Goal: Task Accomplishment & Management: Manage account settings

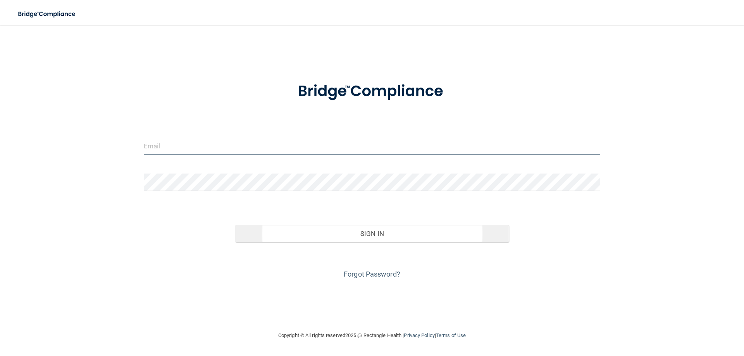
type input "[EMAIL_ADDRESS][DOMAIN_NAME]"
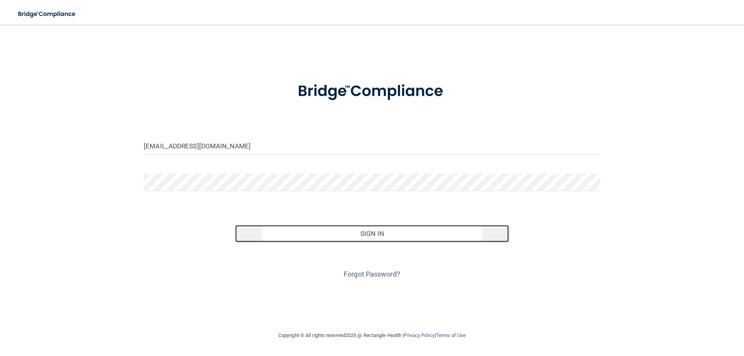
click at [378, 232] on button "Sign In" at bounding box center [372, 233] width 274 height 17
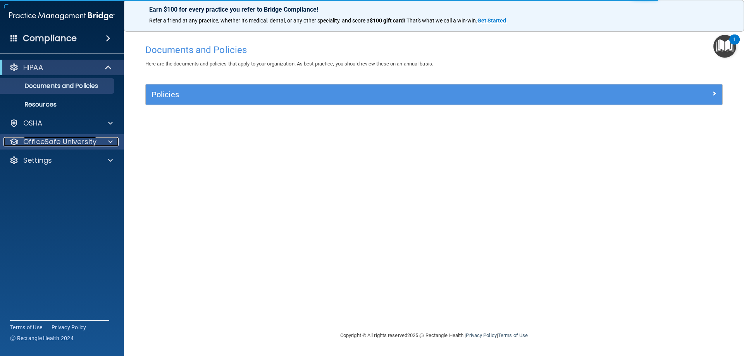
click at [112, 141] on span at bounding box center [110, 141] width 5 height 9
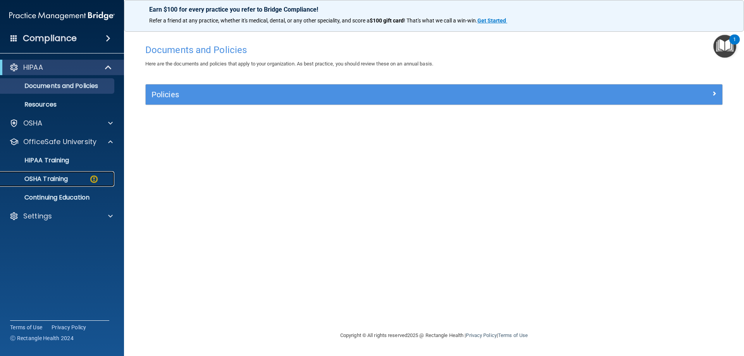
click at [69, 177] on div "OSHA Training" at bounding box center [58, 179] width 106 height 8
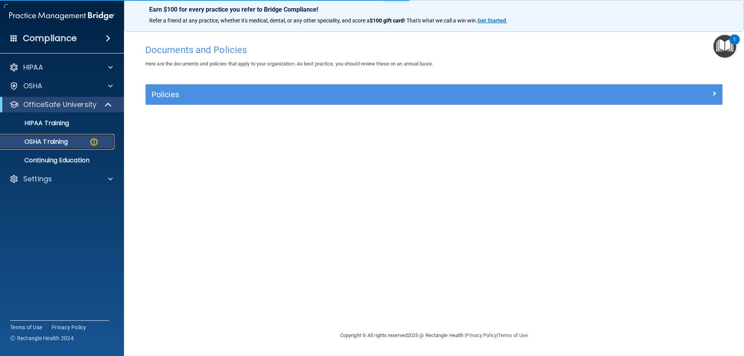
click at [94, 142] on img at bounding box center [94, 142] width 10 height 10
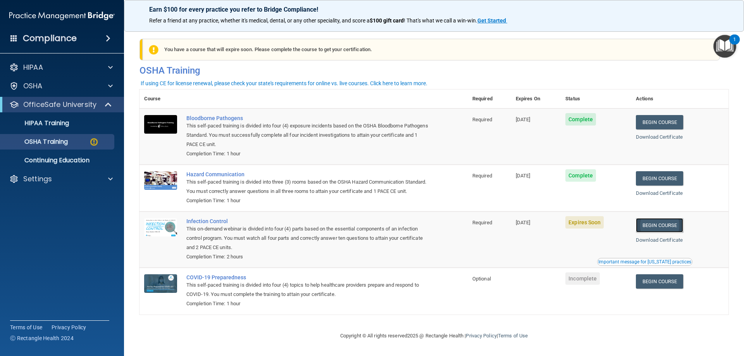
click at [661, 232] on link "Begin Course" at bounding box center [658, 225] width 47 height 14
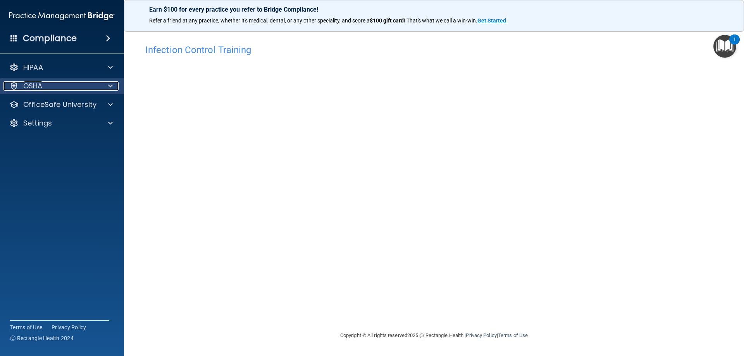
click at [113, 86] on div at bounding box center [109, 85] width 19 height 9
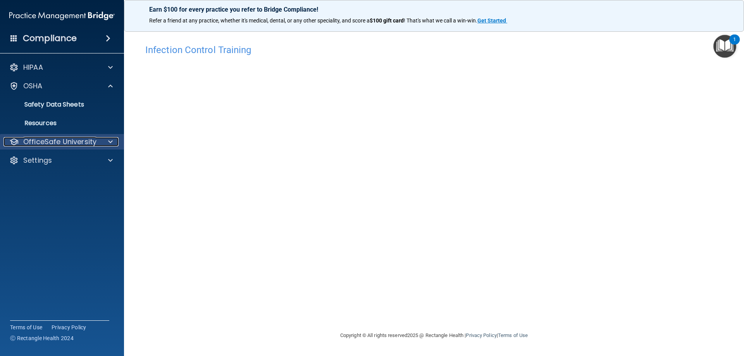
click at [105, 138] on div at bounding box center [109, 141] width 19 height 9
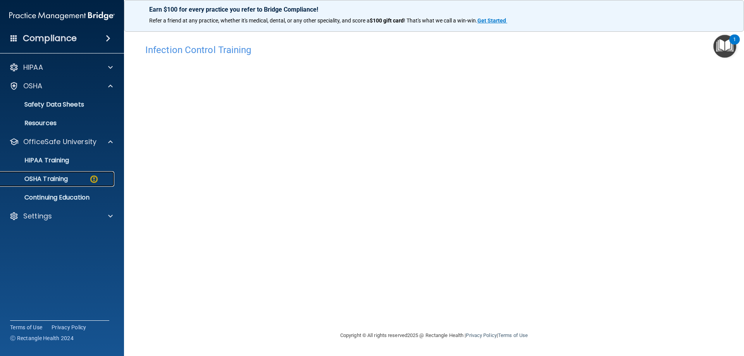
click at [84, 180] on div "OSHA Training" at bounding box center [58, 179] width 106 height 8
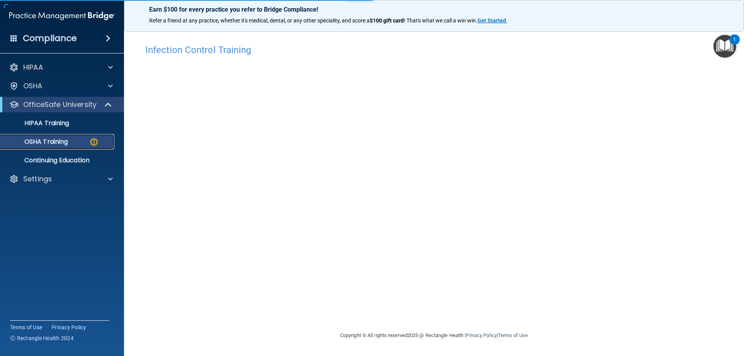
click at [56, 144] on p "OSHA Training" at bounding box center [36, 142] width 63 height 8
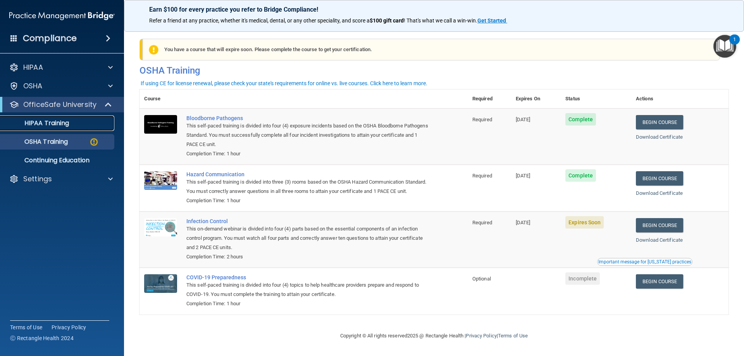
click at [52, 121] on p "HIPAA Training" at bounding box center [37, 123] width 64 height 8
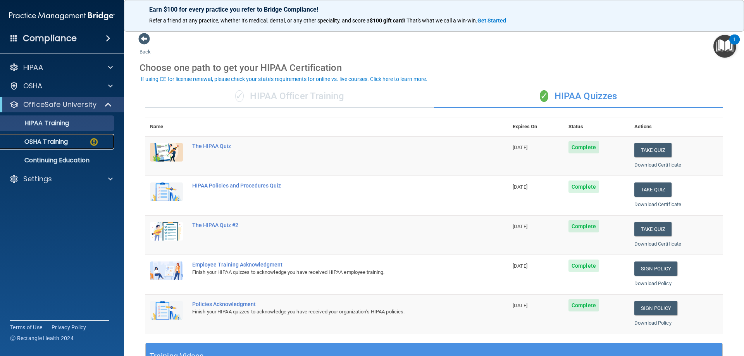
click at [50, 145] on p "OSHA Training" at bounding box center [36, 142] width 63 height 8
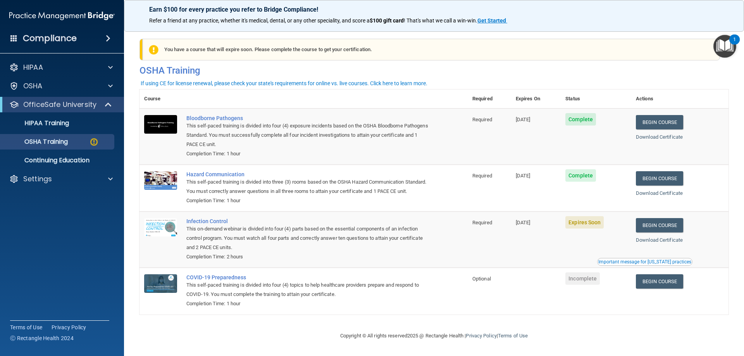
click at [586, 174] on span "Complete" at bounding box center [580, 175] width 31 height 12
click at [660, 177] on link "Begin Course" at bounding box center [658, 178] width 47 height 14
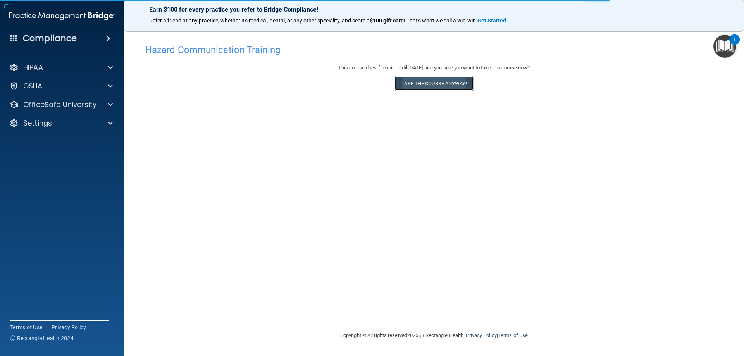
click at [447, 83] on button "Take the course anyway!" at bounding box center [434, 83] width 78 height 14
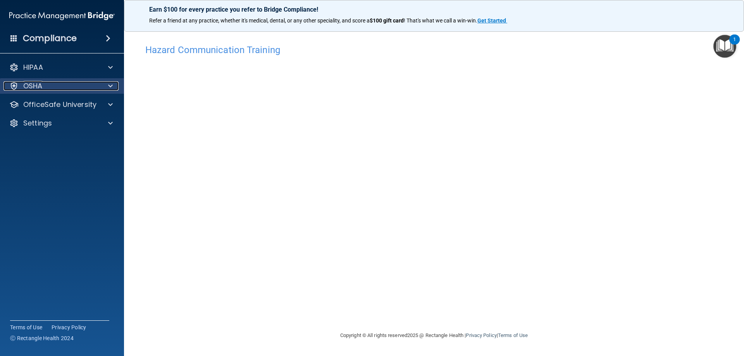
click at [52, 89] on div "OSHA" at bounding box center [51, 85] width 96 height 9
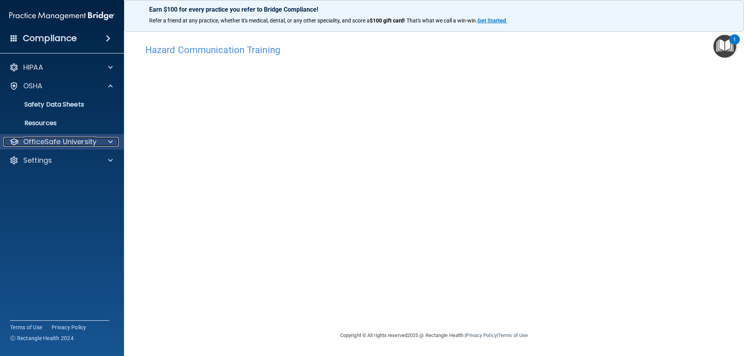
click at [81, 142] on p "OfficeSafe University" at bounding box center [59, 141] width 73 height 9
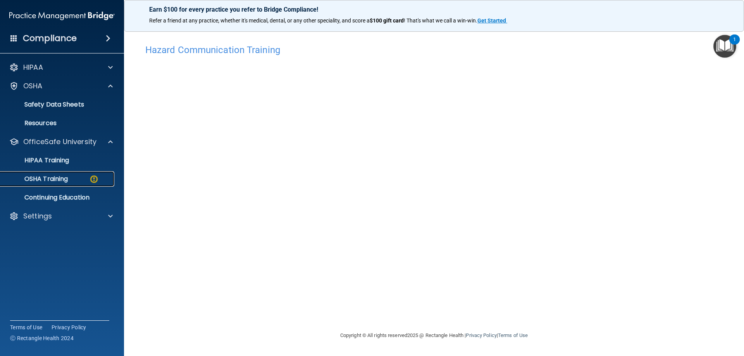
click at [81, 178] on div "OSHA Training" at bounding box center [58, 179] width 106 height 8
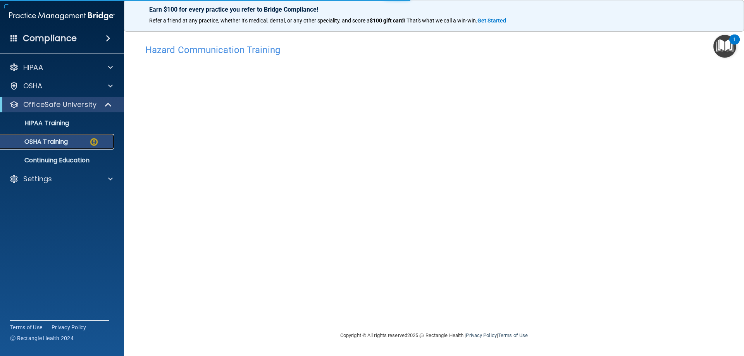
click at [96, 146] on img at bounding box center [94, 142] width 10 height 10
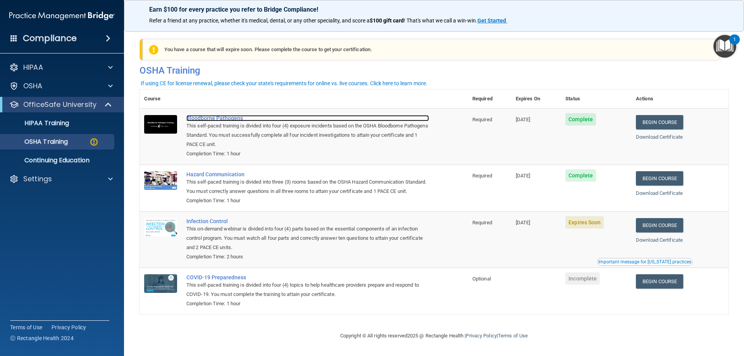
click at [220, 119] on div "Bloodborne Pathogens" at bounding box center [307, 118] width 242 height 6
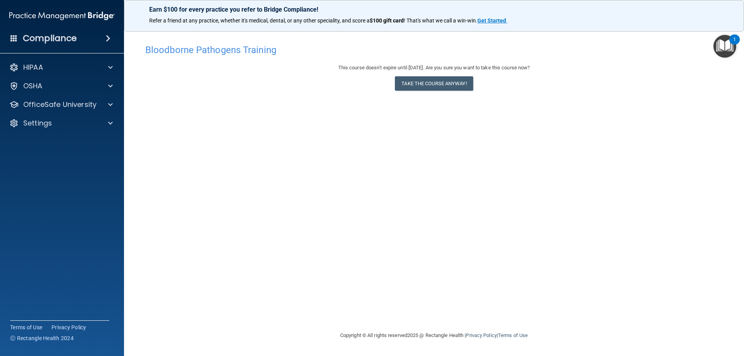
click at [212, 54] on h4 "Bloodborne Pathogens Training" at bounding box center [433, 50] width 577 height 10
click at [227, 48] on h4 "Bloodborne Pathogens Training" at bounding box center [433, 50] width 577 height 10
click at [268, 49] on h4 "Bloodborne Pathogens Training" at bounding box center [433, 50] width 577 height 10
click at [54, 104] on p "OfficeSafe University" at bounding box center [59, 104] width 73 height 9
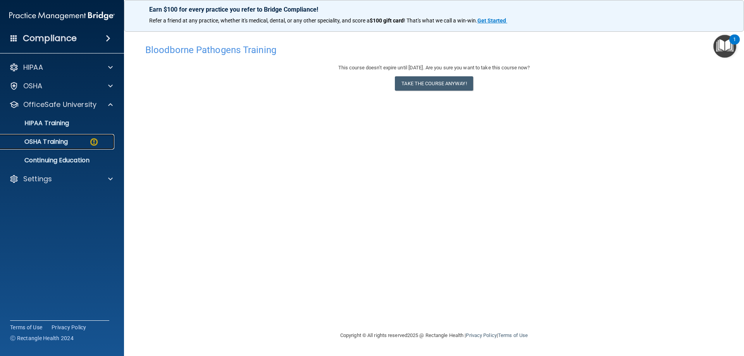
click at [81, 144] on div "OSHA Training" at bounding box center [58, 142] width 106 height 8
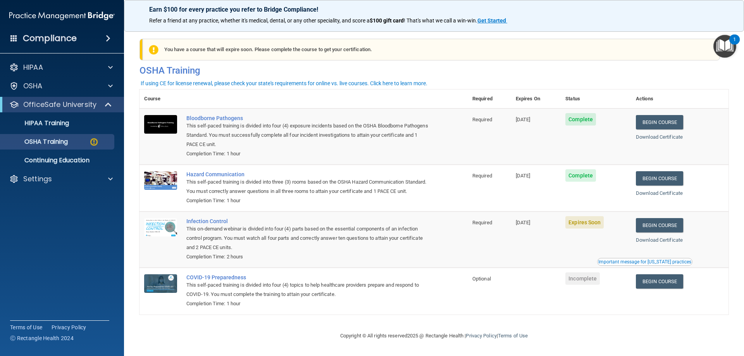
click at [530, 176] on span "[DATE]" at bounding box center [522, 176] width 15 height 6
click at [664, 232] on link "Begin Course" at bounding box center [658, 225] width 47 height 14
click at [654, 232] on link "Begin Course" at bounding box center [658, 225] width 47 height 14
click at [576, 178] on span "Complete" at bounding box center [580, 175] width 31 height 12
click at [663, 182] on link "Begin Course" at bounding box center [658, 178] width 47 height 14
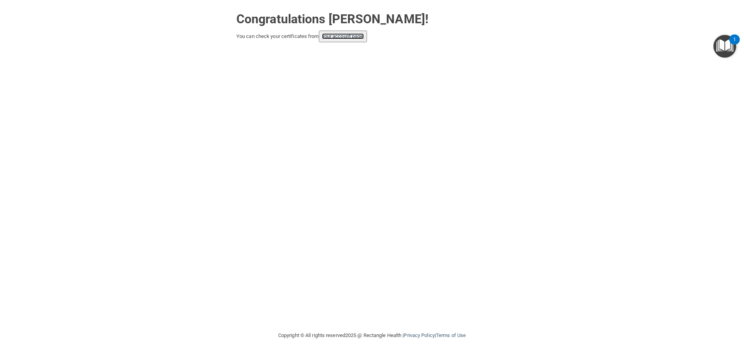
click at [353, 37] on link "your account page!" at bounding box center [343, 36] width 42 height 6
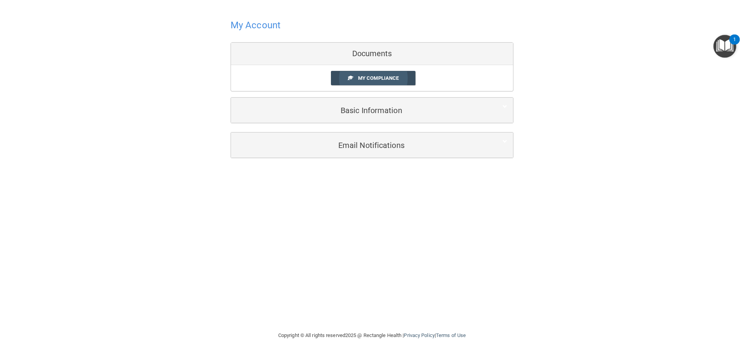
click at [386, 77] on span "My Compliance" at bounding box center [378, 78] width 41 height 6
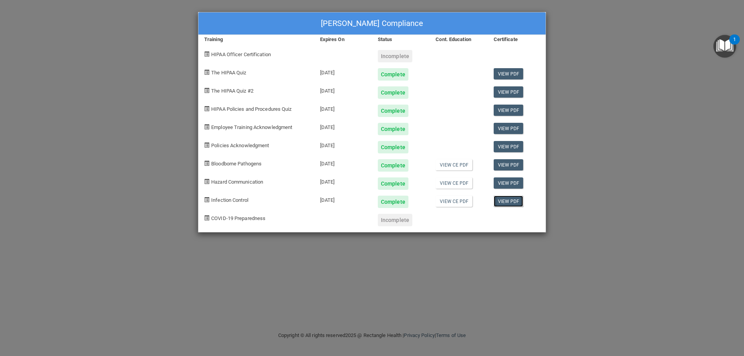
click at [509, 198] on link "View PDF" at bounding box center [508, 201] width 30 height 11
click at [505, 182] on link "View PDF" at bounding box center [508, 182] width 30 height 11
click at [511, 181] on link "View PDF" at bounding box center [508, 182] width 30 height 11
click at [505, 165] on link "View PDF" at bounding box center [508, 164] width 30 height 11
click at [390, 184] on div "Complete" at bounding box center [393, 183] width 31 height 12
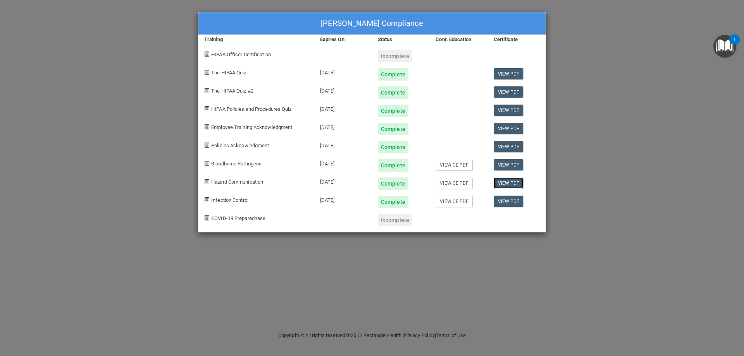
click at [508, 182] on link "View PDF" at bounding box center [508, 182] width 30 height 11
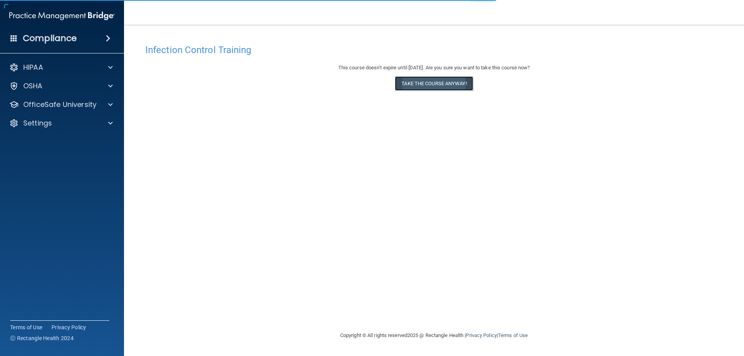
click at [425, 85] on button "Take the course anyway!" at bounding box center [434, 83] width 78 height 14
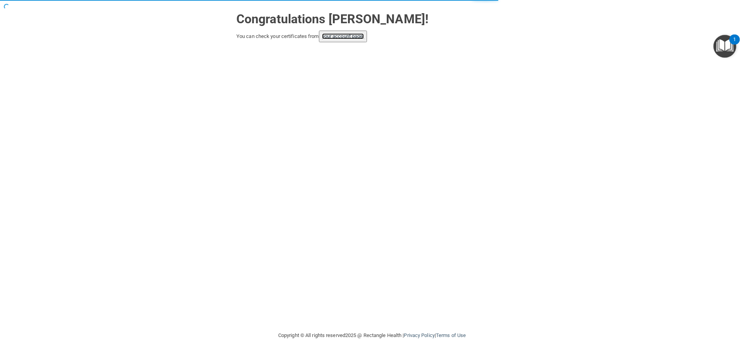
click at [333, 36] on link "your account page!" at bounding box center [343, 36] width 42 height 6
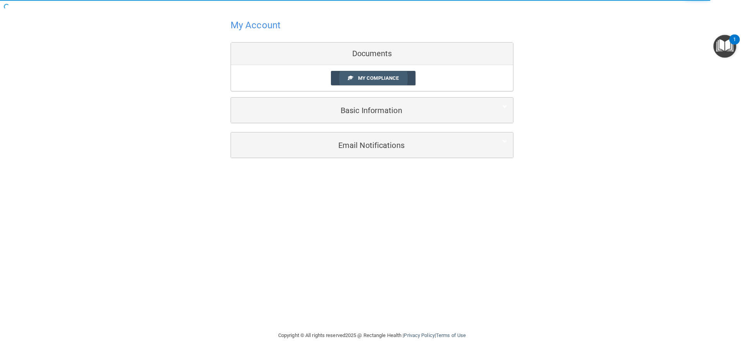
click at [385, 82] on link "My Compliance" at bounding box center [373, 78] width 85 height 14
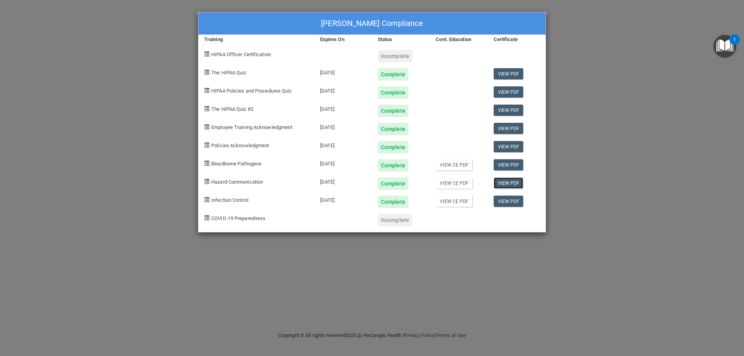
click at [507, 180] on link "View PDF" at bounding box center [508, 182] width 30 height 11
click at [455, 182] on link "View CE PDF" at bounding box center [453, 182] width 37 height 11
click at [460, 165] on link "View CE PDF" at bounding box center [453, 164] width 37 height 11
click at [455, 182] on link "View CE PDF" at bounding box center [453, 182] width 37 height 11
click at [452, 200] on link "View CE PDF" at bounding box center [453, 201] width 37 height 11
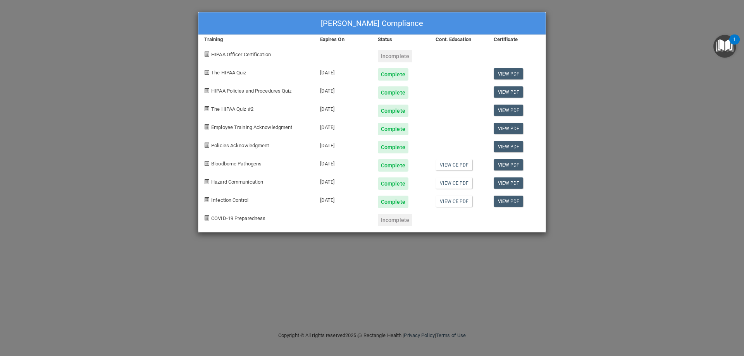
click at [397, 184] on div "Complete" at bounding box center [393, 183] width 31 height 12
click at [441, 182] on link "View CE PDF" at bounding box center [453, 182] width 37 height 11
click at [513, 183] on link "View PDF" at bounding box center [508, 182] width 30 height 11
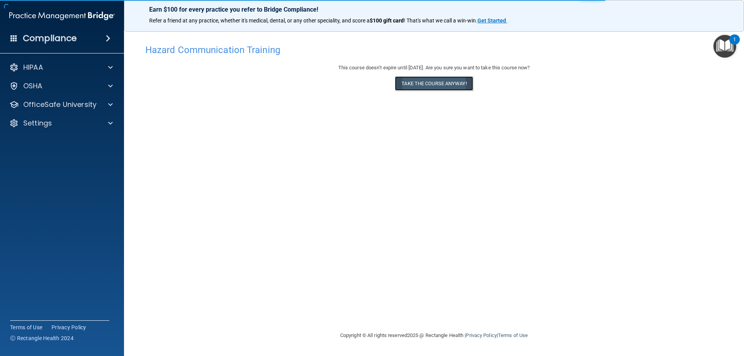
click at [442, 82] on button "Take the course anyway!" at bounding box center [434, 83] width 78 height 14
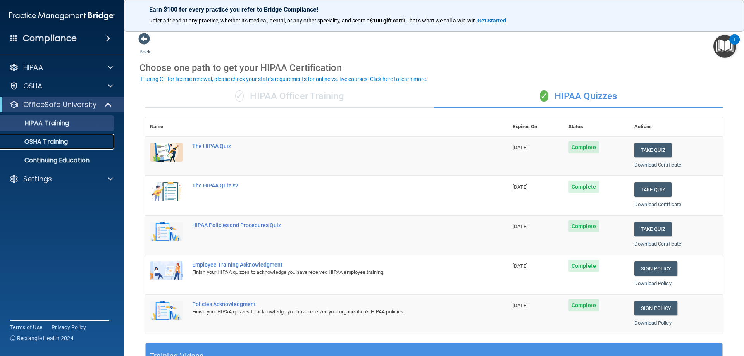
click at [48, 143] on p "OSHA Training" at bounding box center [36, 142] width 63 height 8
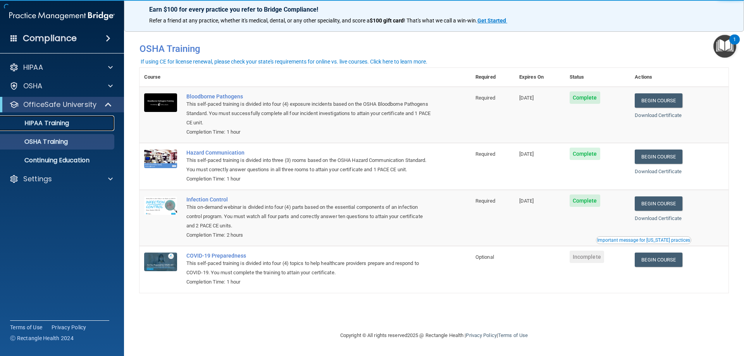
click at [85, 124] on div "HIPAA Training" at bounding box center [58, 123] width 106 height 8
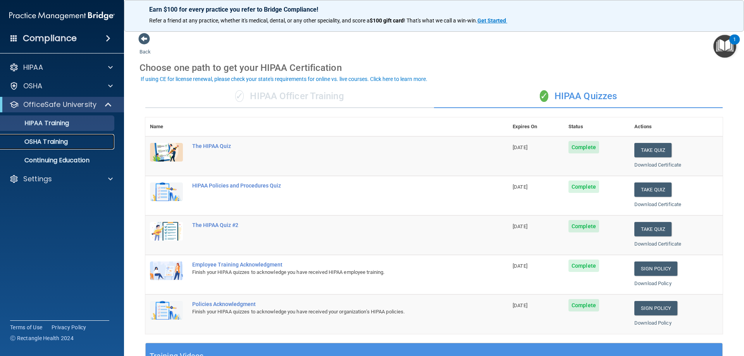
click at [58, 139] on p "OSHA Training" at bounding box center [36, 142] width 63 height 8
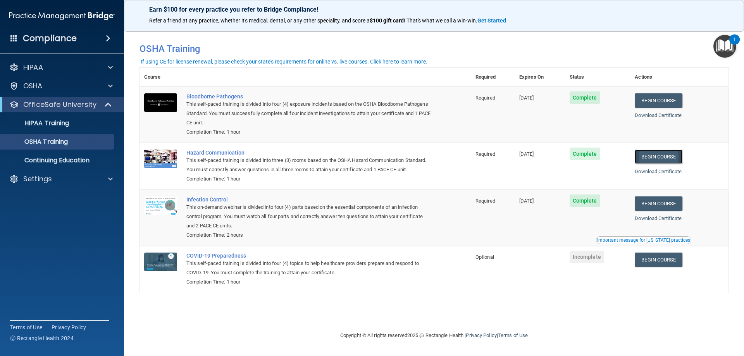
click at [651, 160] on link "Begin Course" at bounding box center [657, 156] width 47 height 14
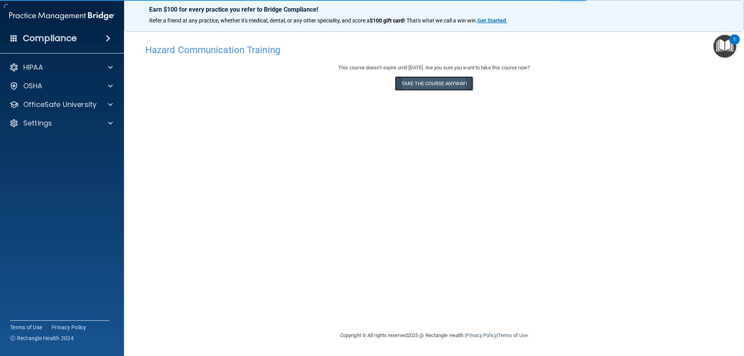
click at [416, 82] on button "Take the course anyway!" at bounding box center [434, 83] width 78 height 14
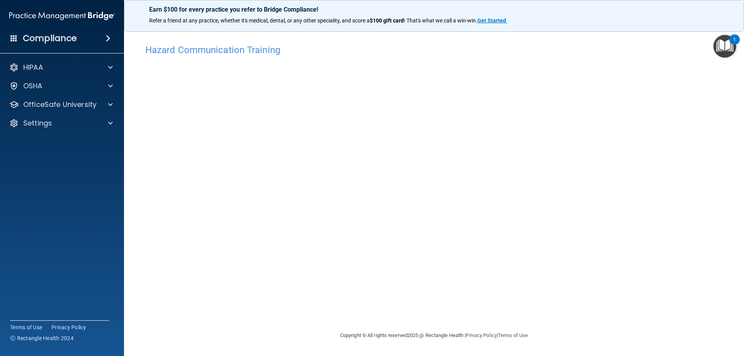
click at [15, 36] on span at bounding box center [13, 37] width 7 height 7
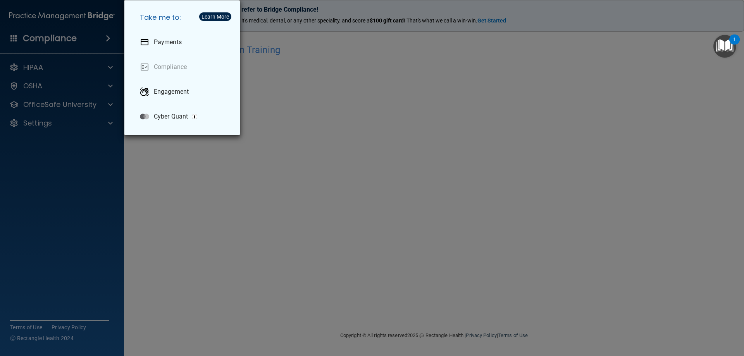
click at [105, 37] on div "Take me to: Payments Compliance Engagement Cyber Quant" at bounding box center [372, 178] width 744 height 356
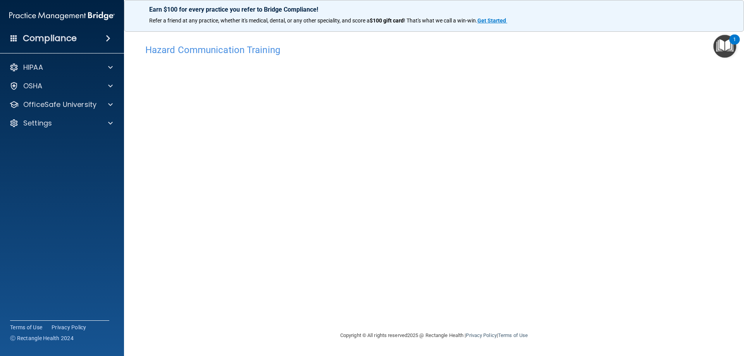
click at [108, 36] on span at bounding box center [108, 38] width 5 height 9
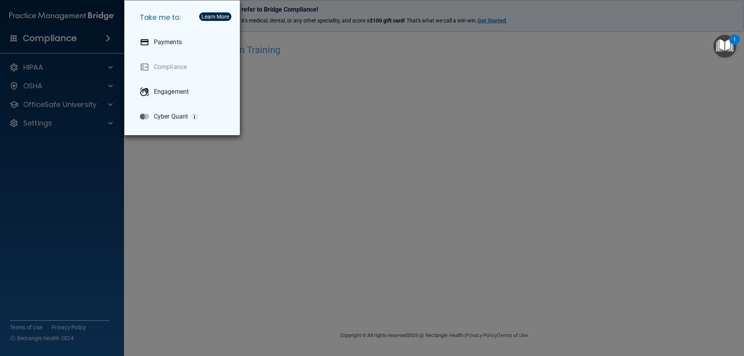
drag, startPoint x: 92, startPoint y: 37, endPoint x: 85, endPoint y: 35, distance: 7.3
click at [91, 37] on div "Take me to: Payments Compliance Engagement Cyber Quant" at bounding box center [372, 178] width 744 height 356
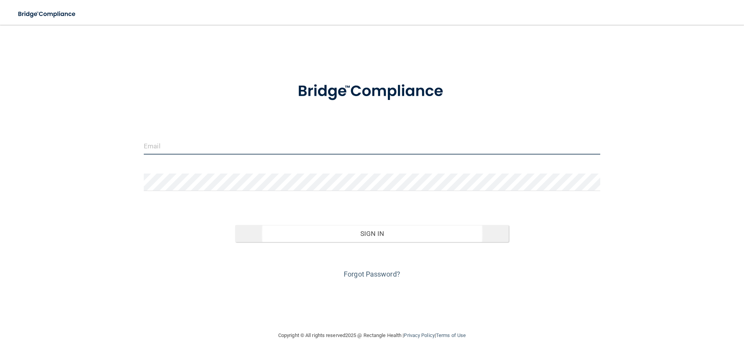
type input "[EMAIL_ADDRESS][DOMAIN_NAME]"
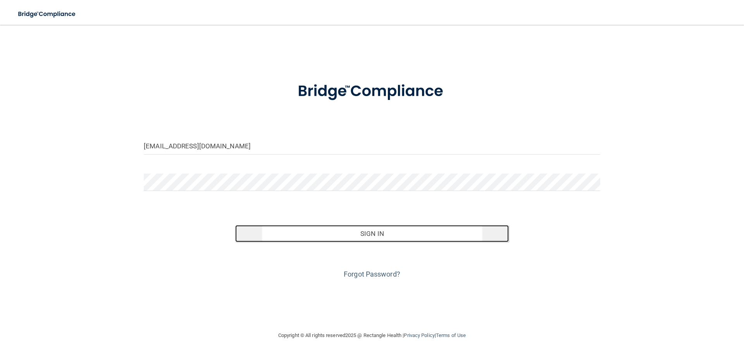
click at [370, 230] on button "Sign In" at bounding box center [372, 233] width 274 height 17
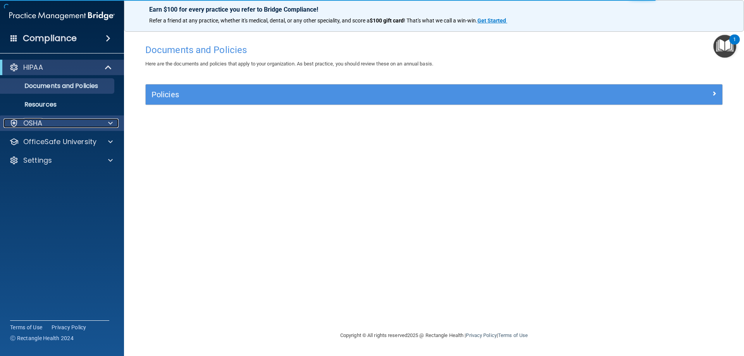
click at [108, 121] on div at bounding box center [109, 122] width 19 height 9
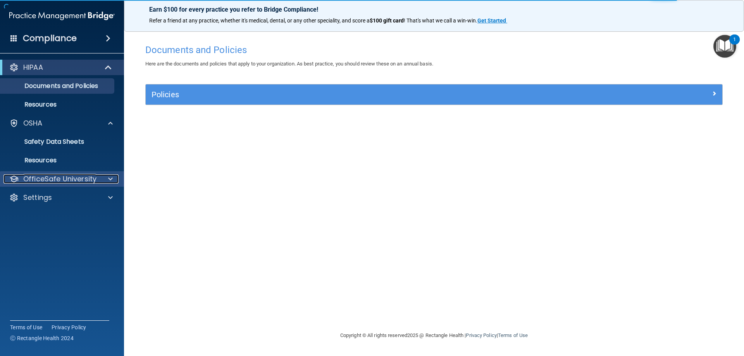
click at [107, 177] on div at bounding box center [109, 178] width 19 height 9
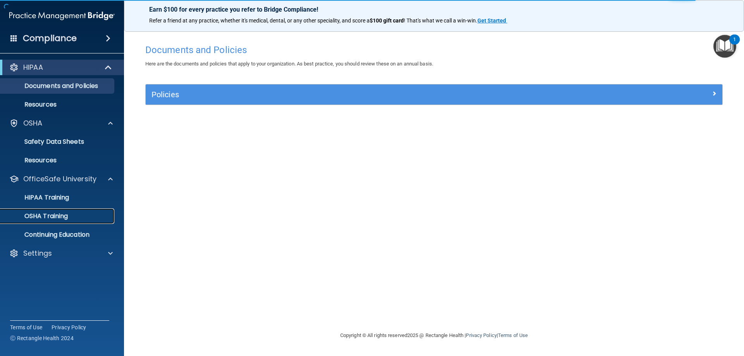
click at [56, 216] on p "OSHA Training" at bounding box center [36, 216] width 63 height 8
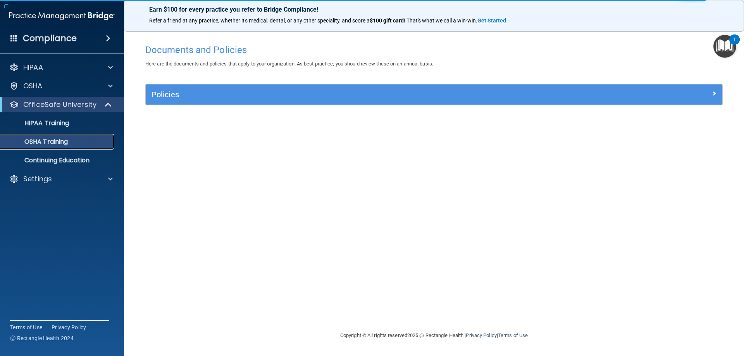
click at [42, 142] on p "OSHA Training" at bounding box center [36, 142] width 63 height 8
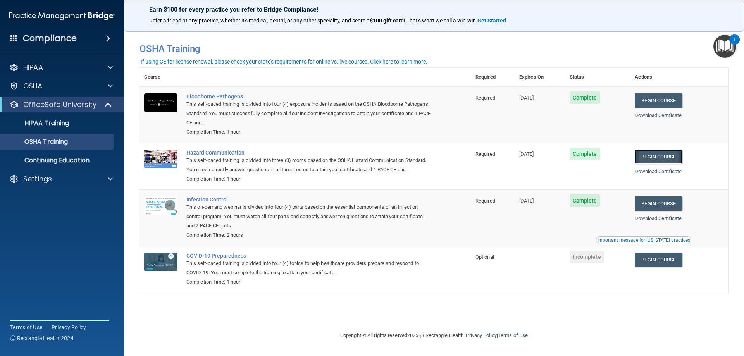
click at [655, 156] on link "Begin Course" at bounding box center [657, 156] width 47 height 14
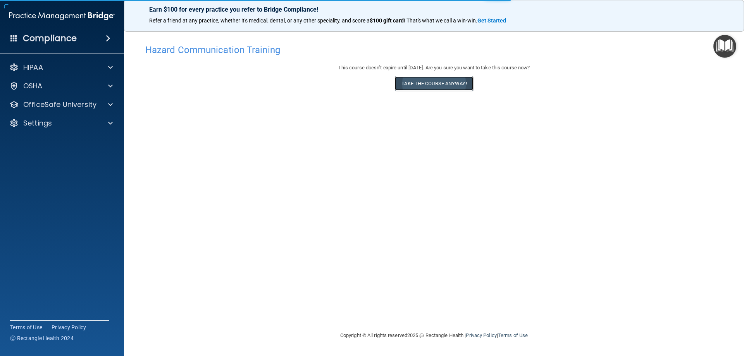
click at [441, 83] on button "Take the course anyway!" at bounding box center [434, 83] width 78 height 14
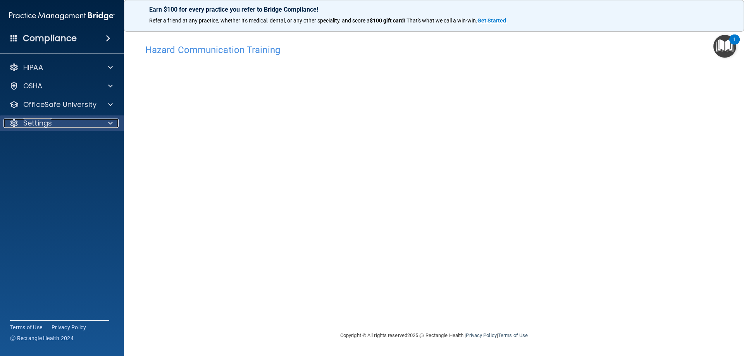
click at [112, 124] on span at bounding box center [110, 122] width 5 height 9
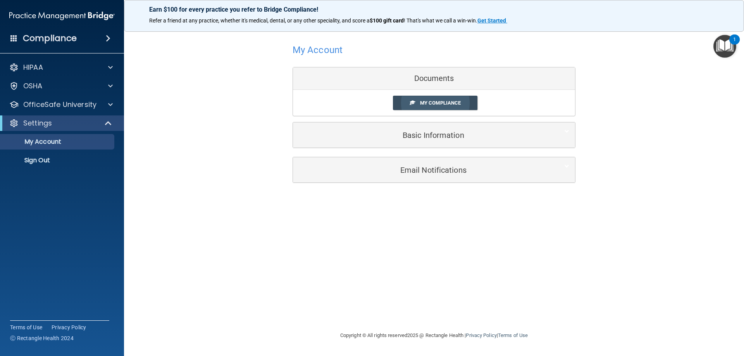
click at [443, 103] on span "My Compliance" at bounding box center [440, 103] width 41 height 6
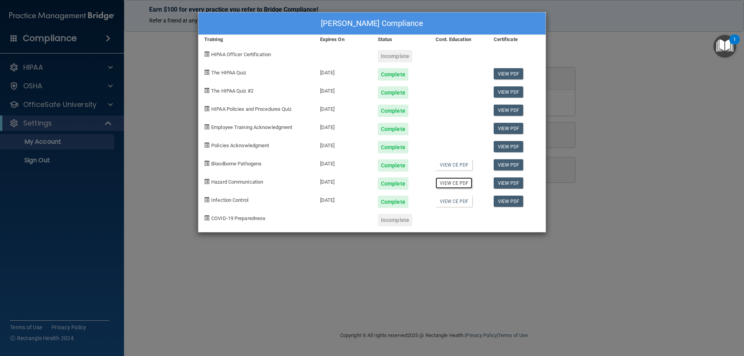
click at [463, 181] on link "View CE PDF" at bounding box center [453, 182] width 37 height 11
